Goal: Information Seeking & Learning: Check status

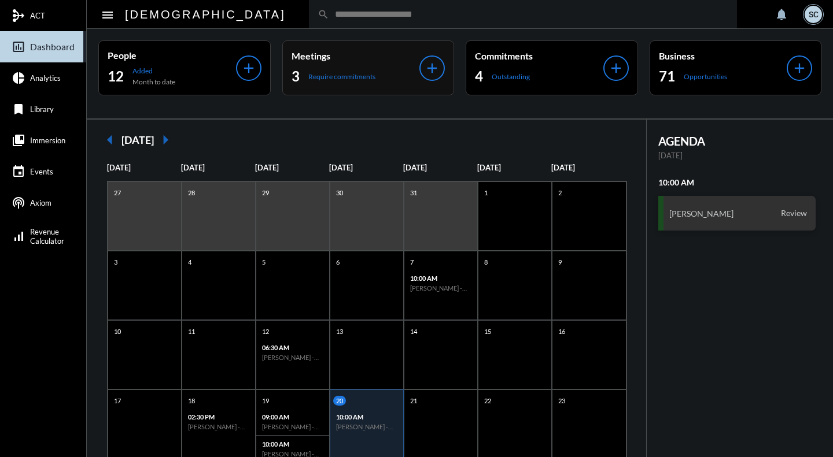
click at [387, 63] on div "Meetings 3 Require commitments" at bounding box center [355, 67] width 128 height 35
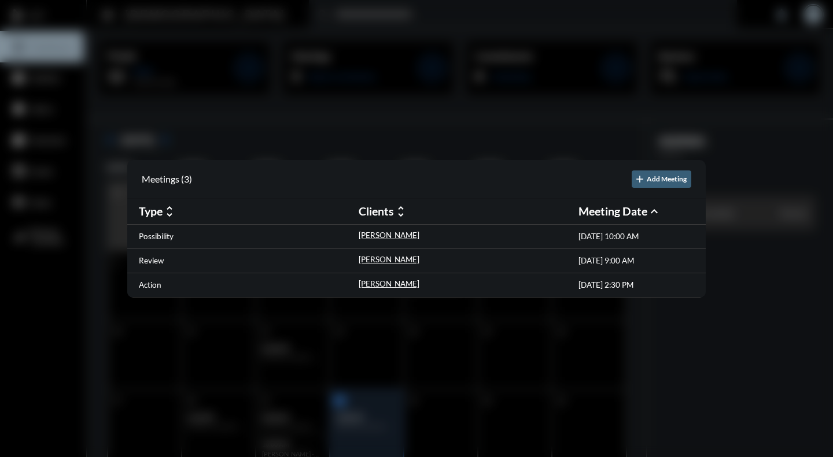
click at [390, 18] on div at bounding box center [416, 228] width 833 height 457
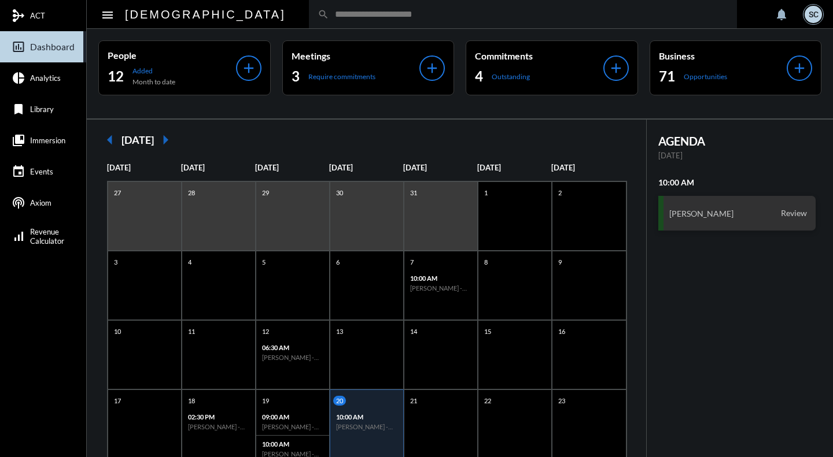
click at [390, 18] on input "text" at bounding box center [528, 14] width 399 height 10
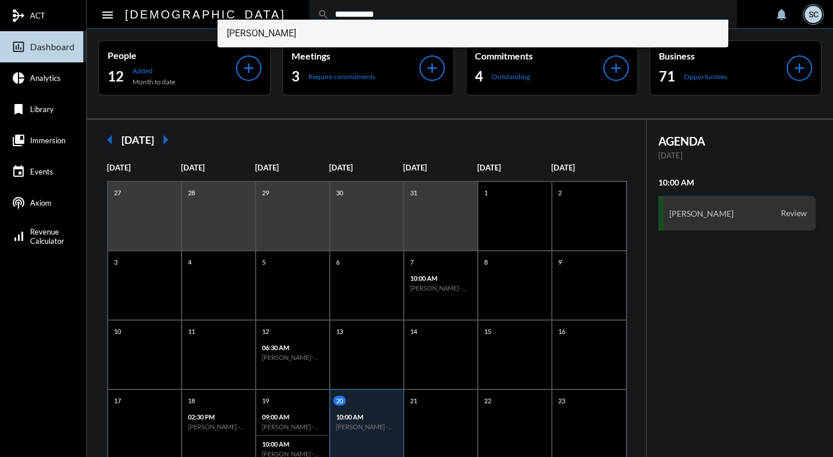
type input "**********"
click at [360, 38] on span "Matt Camuso" at bounding box center [473, 34] width 492 height 28
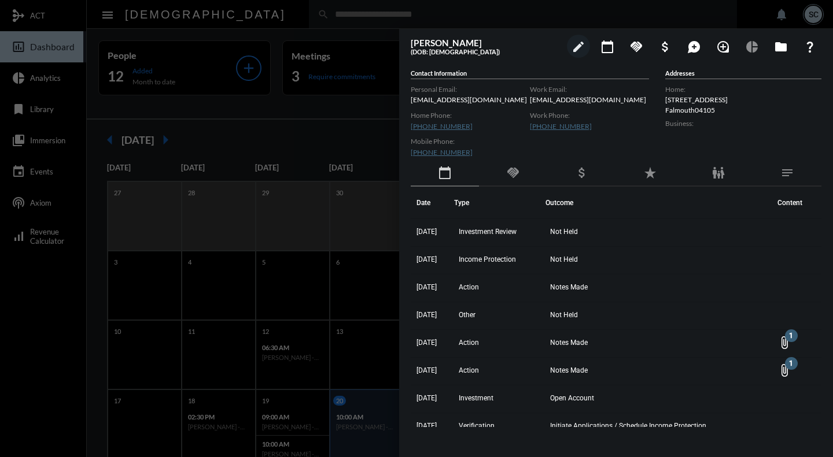
click at [247, 32] on div at bounding box center [416, 228] width 833 height 457
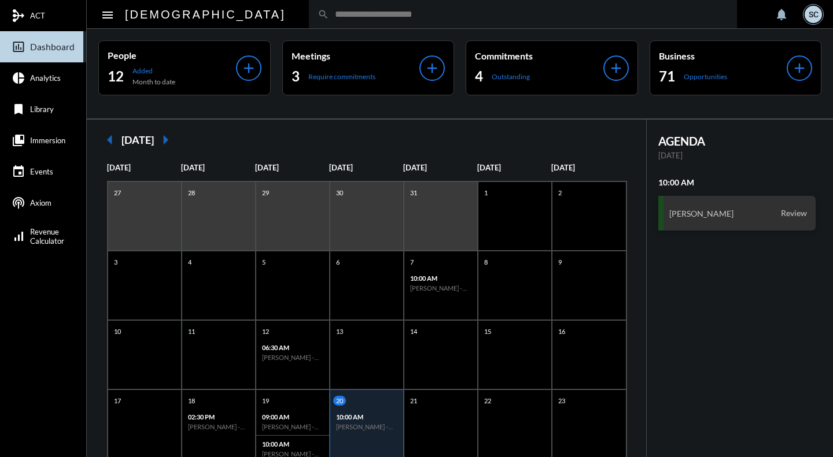
click at [329, 12] on input "text" at bounding box center [528, 14] width 399 height 10
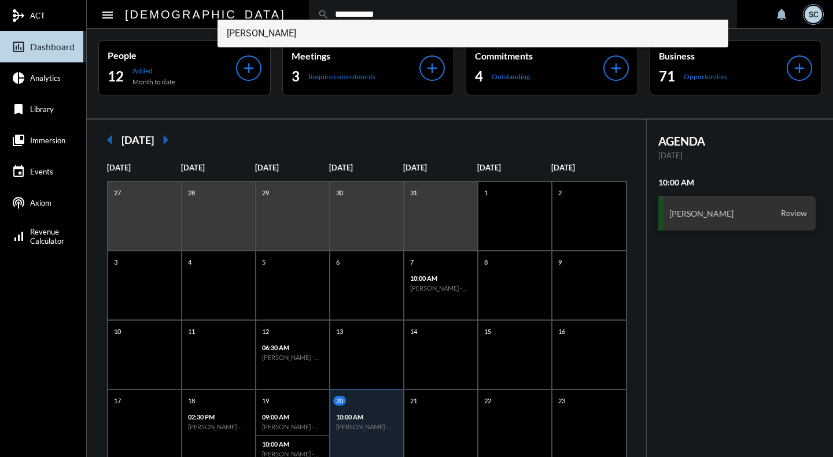
type input "**********"
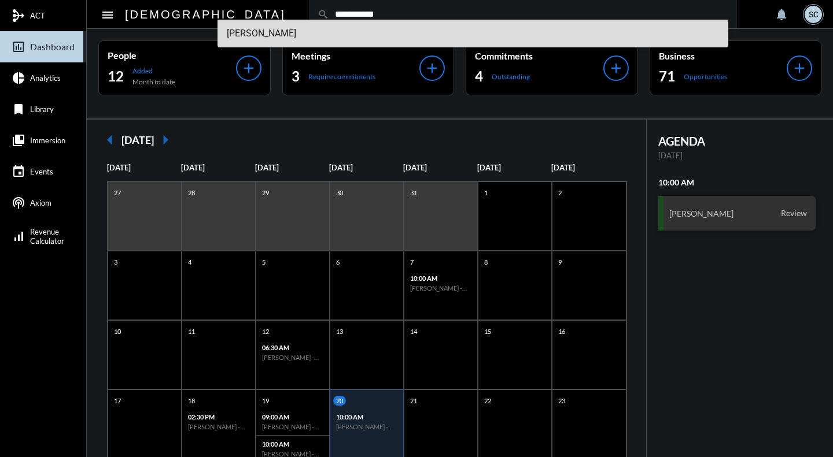
click at [286, 28] on span "Matt Camuso" at bounding box center [473, 34] width 492 height 28
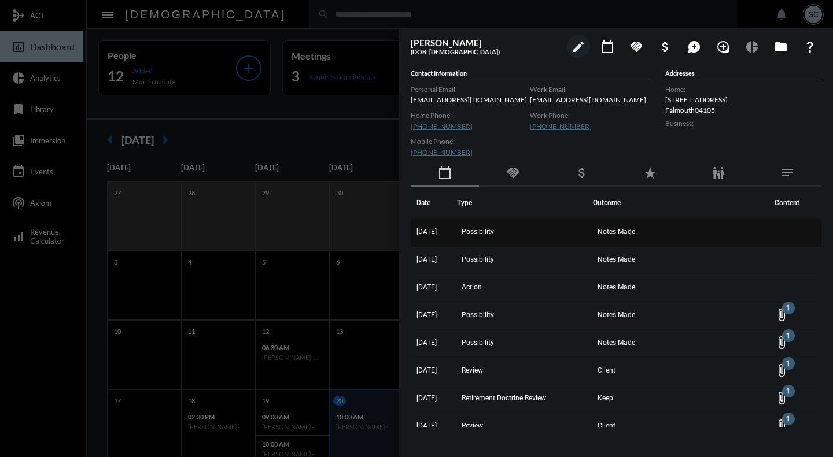
click at [430, 245] on td "8/12/25" at bounding box center [434, 233] width 46 height 28
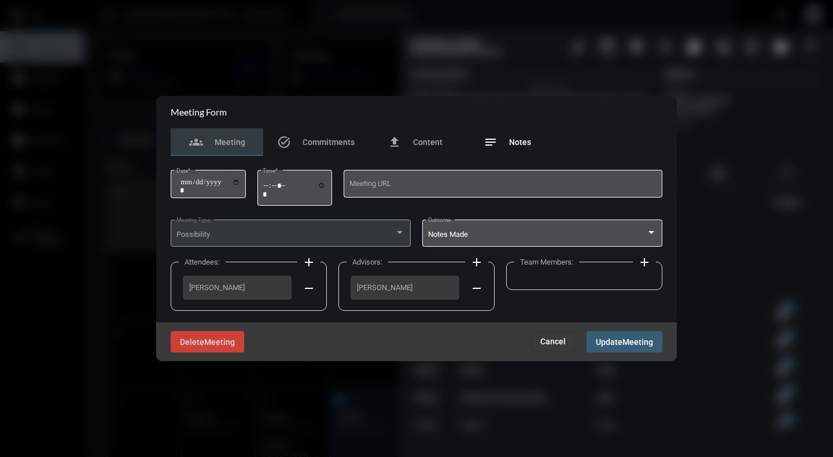
click at [521, 143] on span "Notes" at bounding box center [520, 142] width 22 height 9
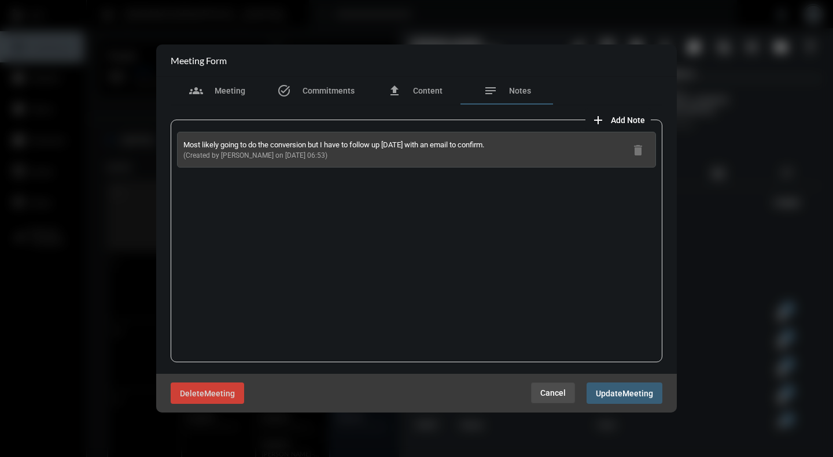
click at [553, 403] on button "Cancel" at bounding box center [553, 393] width 44 height 21
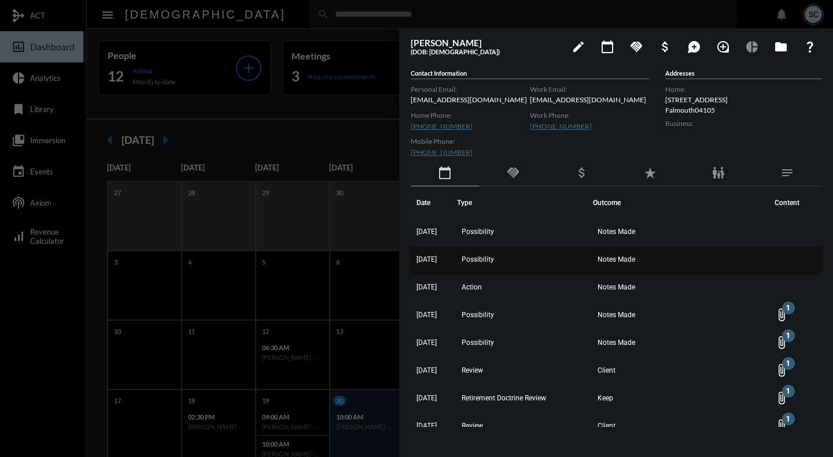
click at [585, 249] on td "Possibility" at bounding box center [525, 261] width 136 height 28
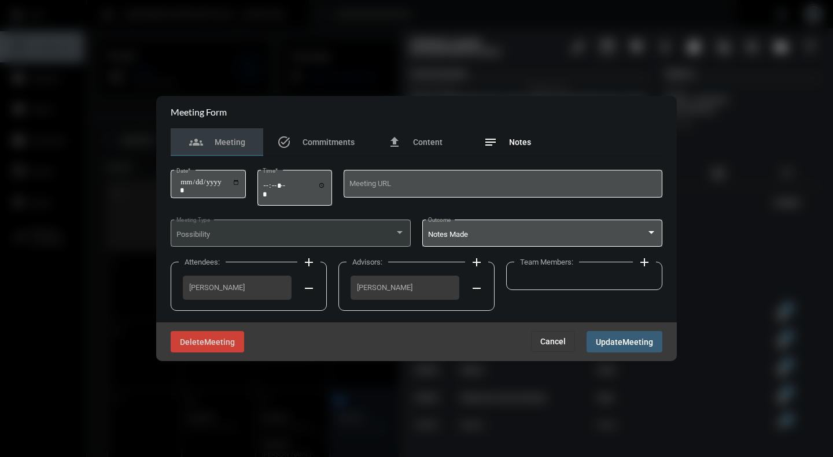
click at [511, 141] on span "Notes" at bounding box center [520, 142] width 22 height 9
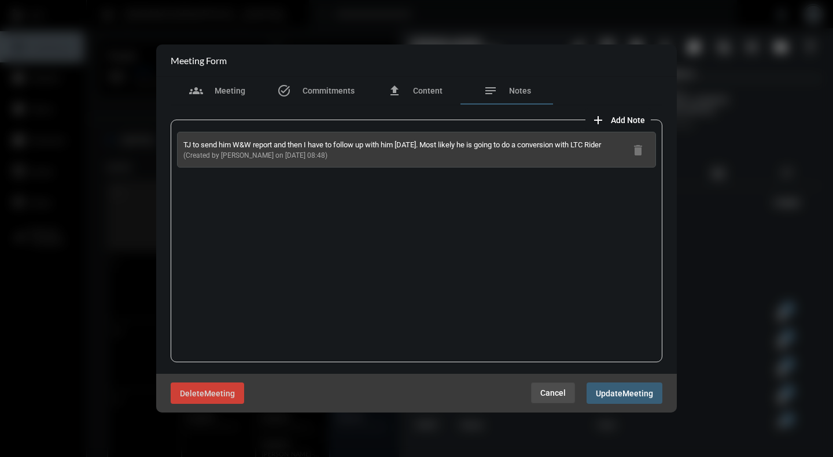
click at [553, 396] on span "Cancel" at bounding box center [552, 393] width 25 height 9
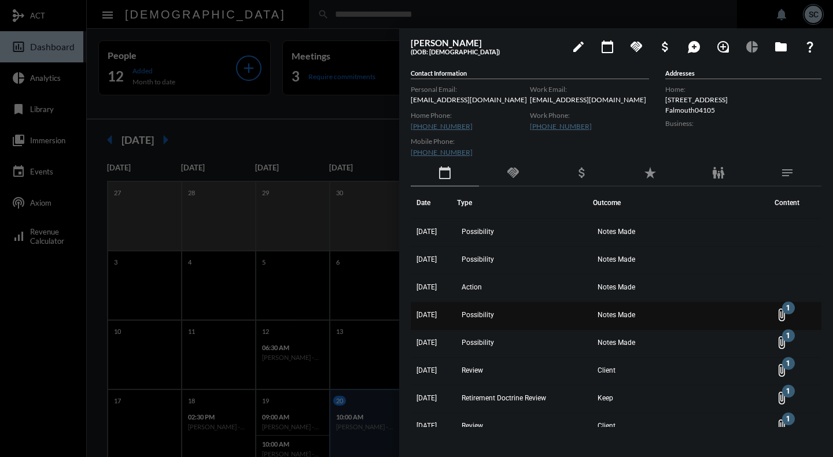
click at [672, 306] on td "Notes Made" at bounding box center [680, 316] width 175 height 28
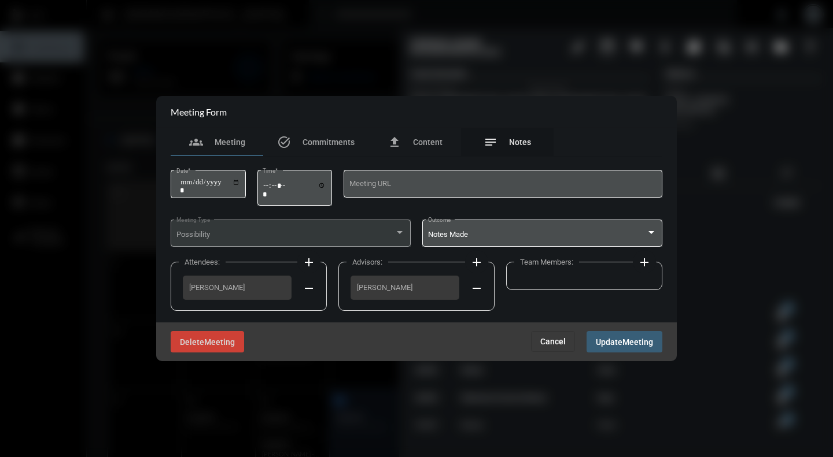
click at [512, 146] on span "Notes" at bounding box center [520, 142] width 22 height 9
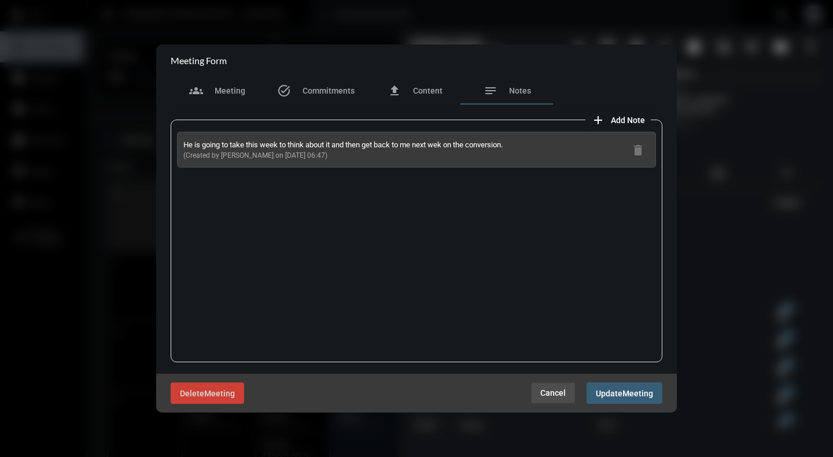
click at [550, 390] on span "Cancel" at bounding box center [552, 393] width 25 height 9
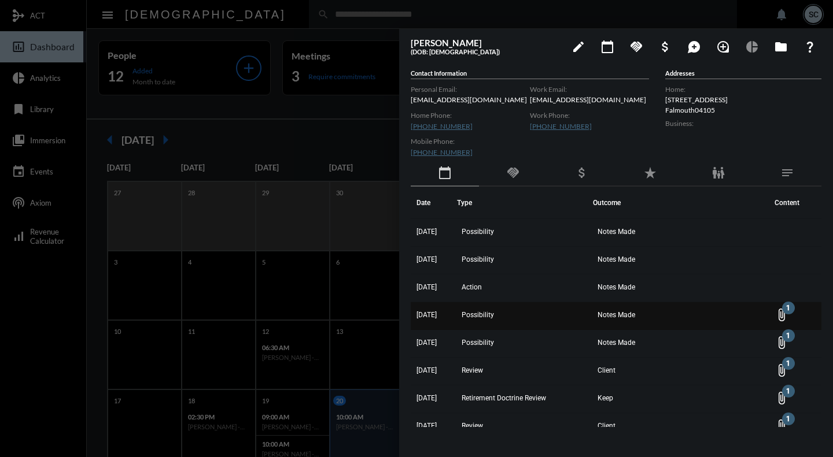
click at [574, 318] on td "Possibility" at bounding box center [525, 316] width 136 height 28
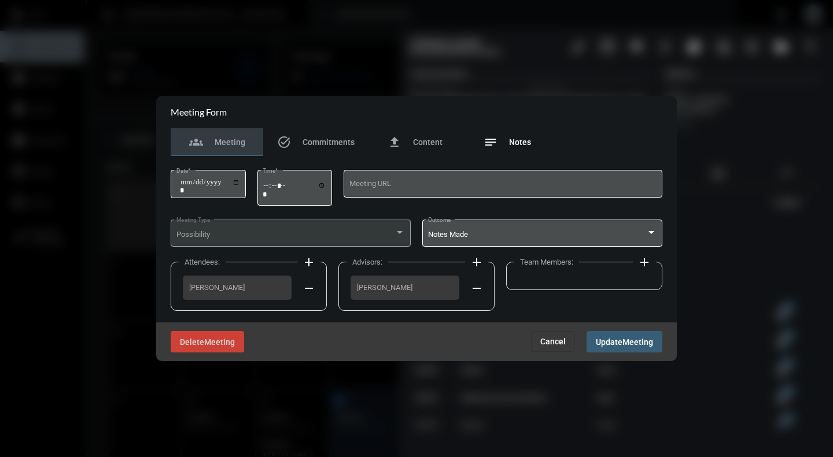
click at [516, 139] on span "Notes" at bounding box center [520, 142] width 22 height 9
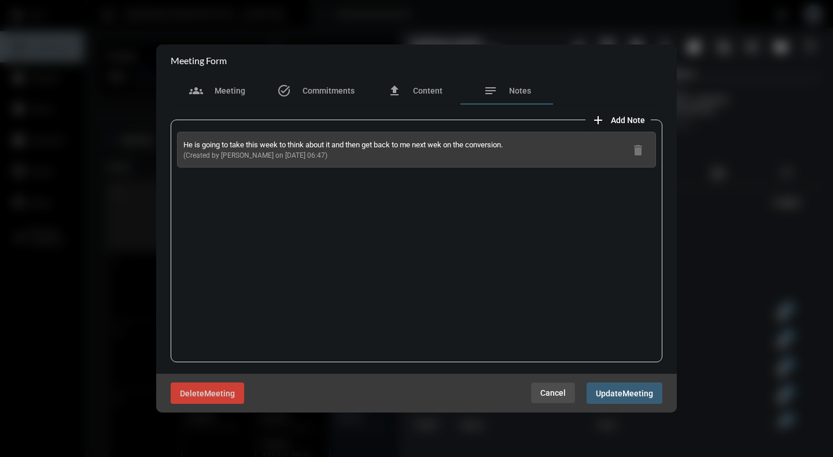
click at [544, 386] on button "Cancel" at bounding box center [553, 393] width 44 height 21
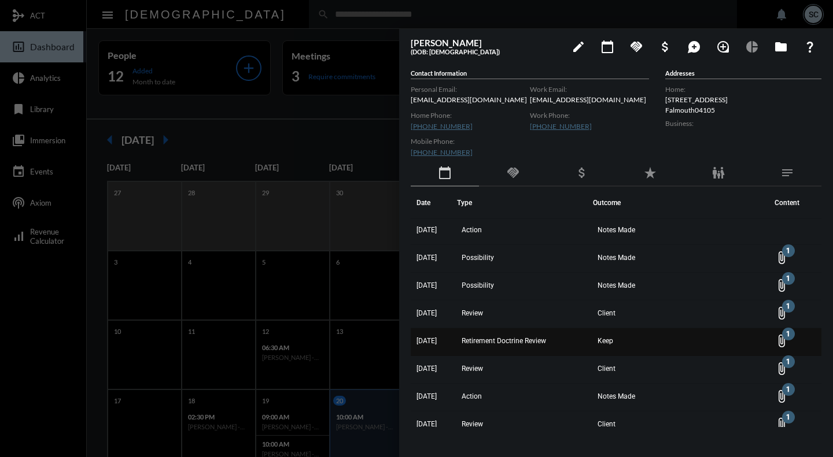
scroll to position [58, 0]
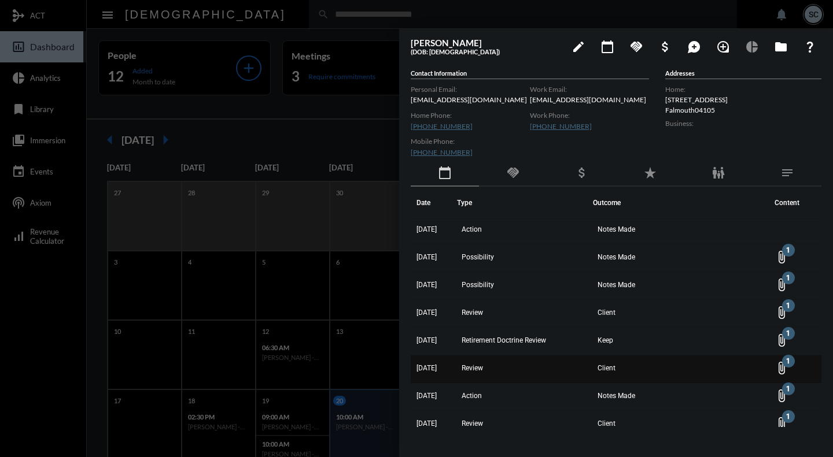
click at [552, 368] on td "Review" at bounding box center [525, 370] width 136 height 28
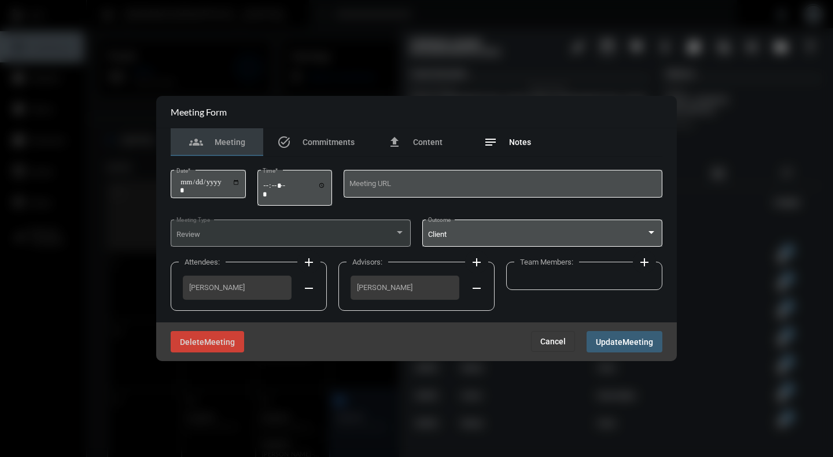
click at [514, 144] on span "Notes" at bounding box center [520, 142] width 22 height 9
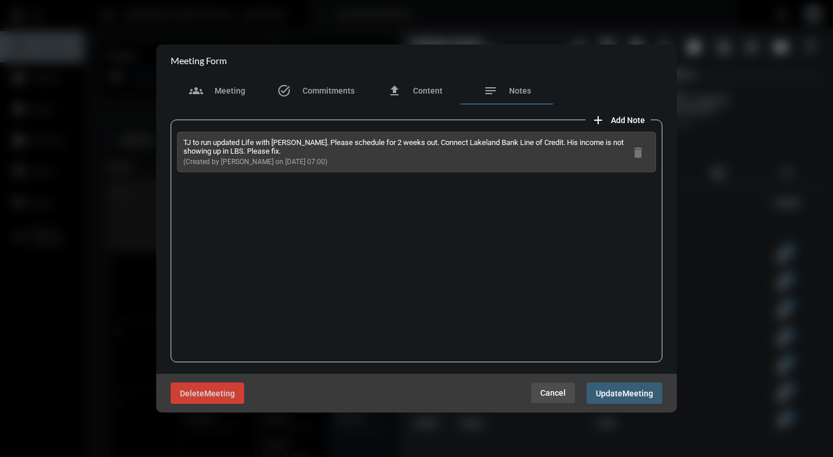
click at [554, 397] on span "Cancel" at bounding box center [552, 393] width 25 height 9
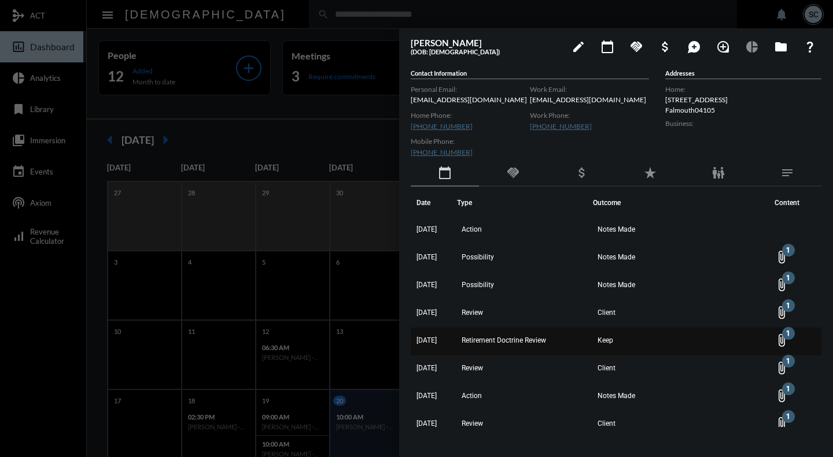
click at [538, 339] on span "Retirement Doctrine Review" at bounding box center [503, 341] width 84 height 8
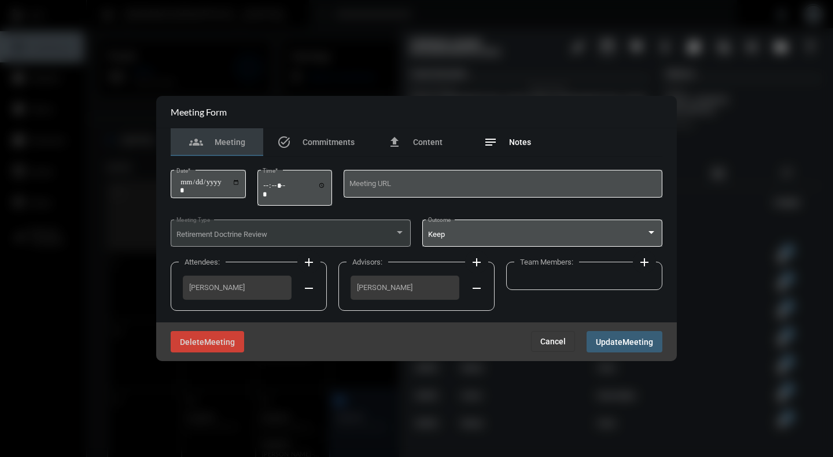
click at [518, 136] on div "notes Notes" at bounding box center [506, 142] width 47 height 14
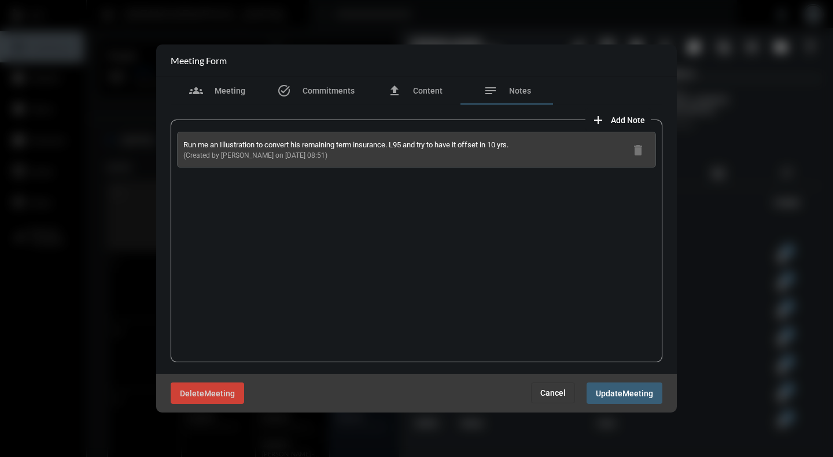
click at [553, 389] on span "Cancel" at bounding box center [552, 393] width 25 height 9
